Goal: Information Seeking & Learning: Learn about a topic

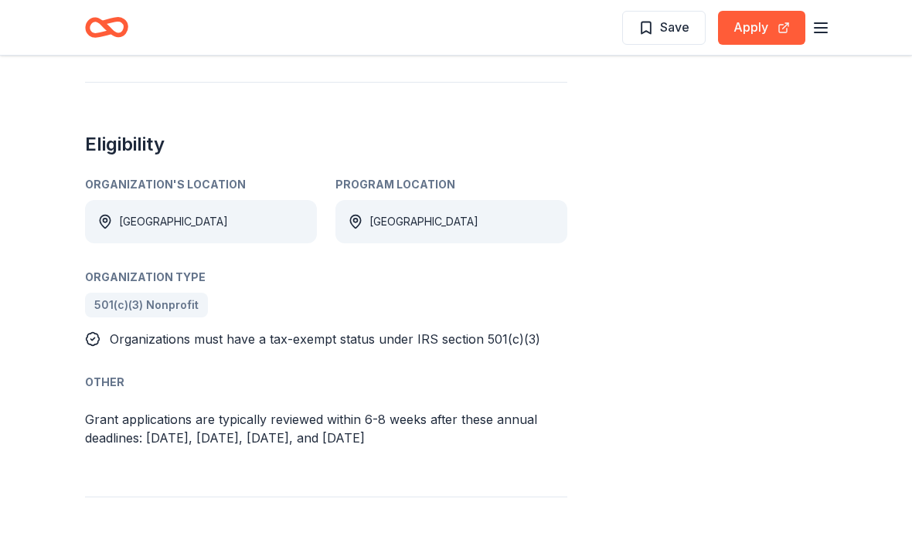
scroll to position [857, 0]
click at [717, 355] on div "Share not specified Apply Save Application deadline Rolling Report a mistake" at bounding box center [733, 16] width 185 height 1573
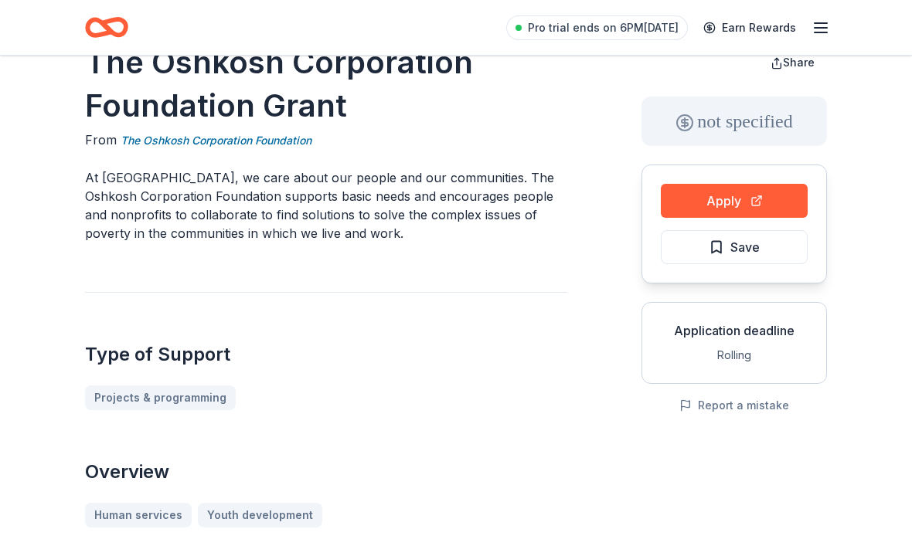
scroll to position [0, 0]
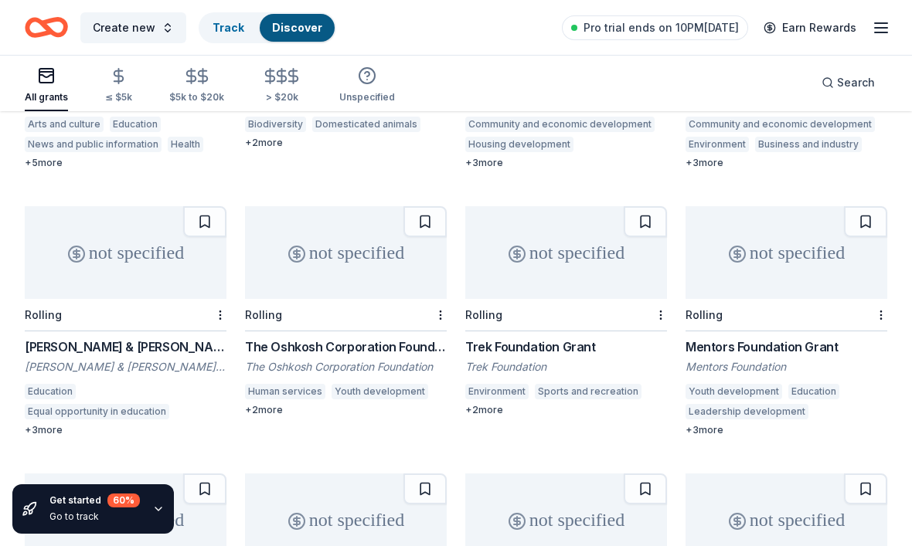
scroll to position [834, 0]
click at [785, 232] on div "not specified" at bounding box center [786, 253] width 202 height 93
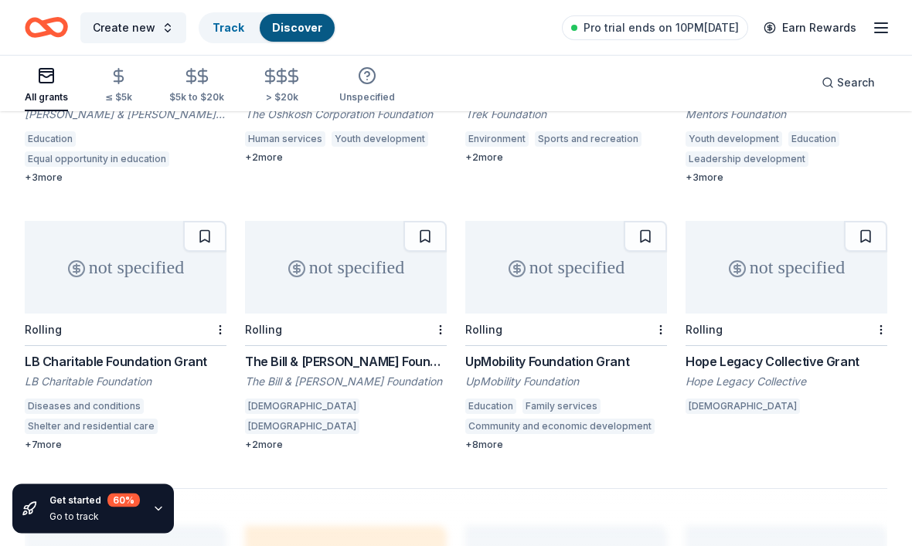
scroll to position [1088, 0]
click at [352, 234] on div "not specified" at bounding box center [346, 267] width 202 height 93
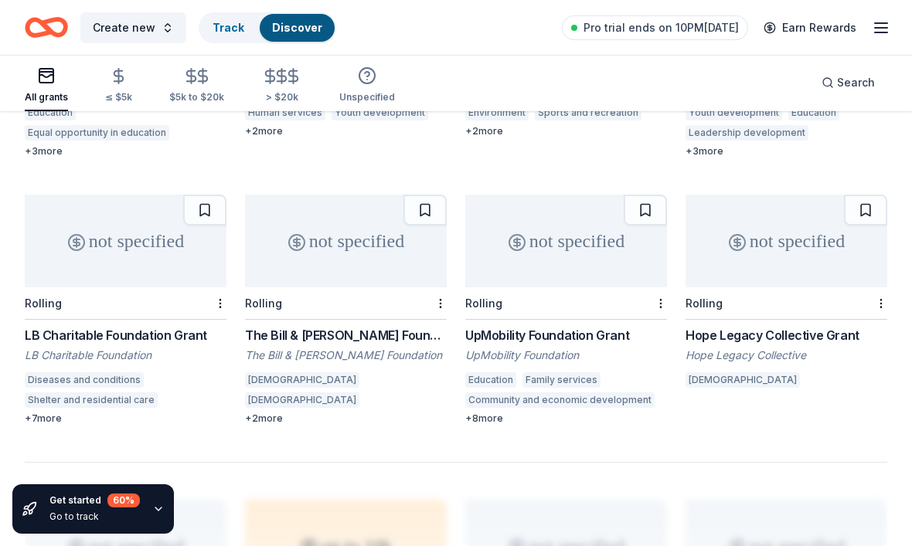
click at [557, 221] on div "not specified" at bounding box center [566, 241] width 202 height 93
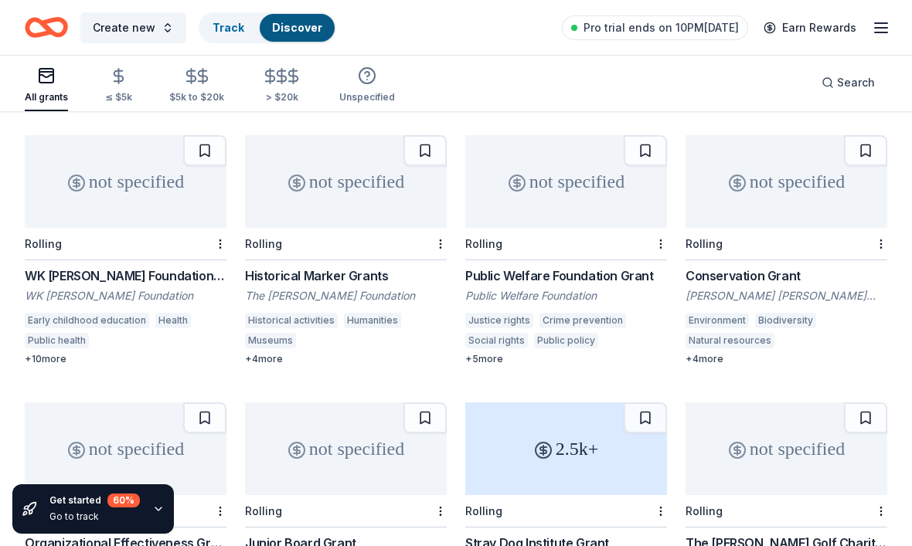
scroll to position [104, 0]
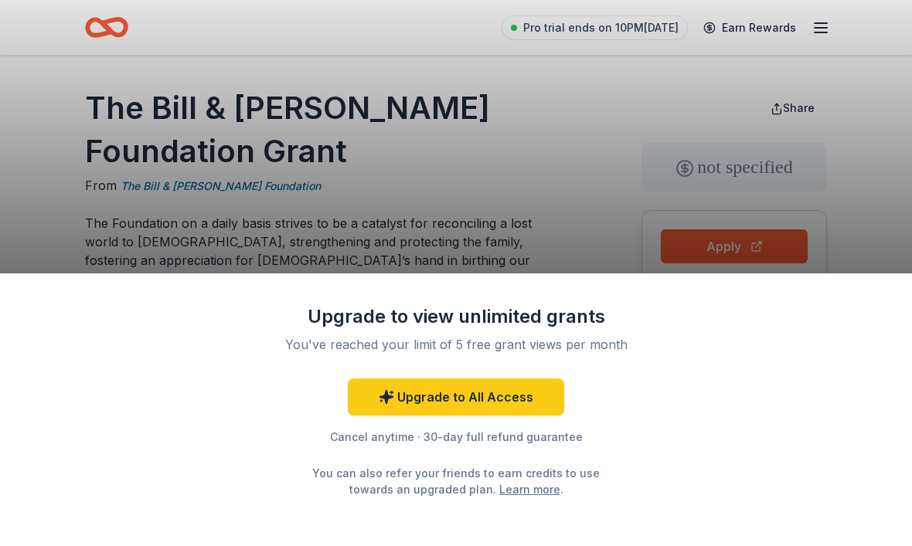
click at [33, 209] on div "Upgrade to view unlimited grants You've reached your limit of 5 free grant view…" at bounding box center [456, 273] width 912 height 546
click at [75, 203] on div "Upgrade to view unlimited grants You've reached your limit of 5 free grant view…" at bounding box center [456, 273] width 912 height 546
